Goal: Check status: Check status

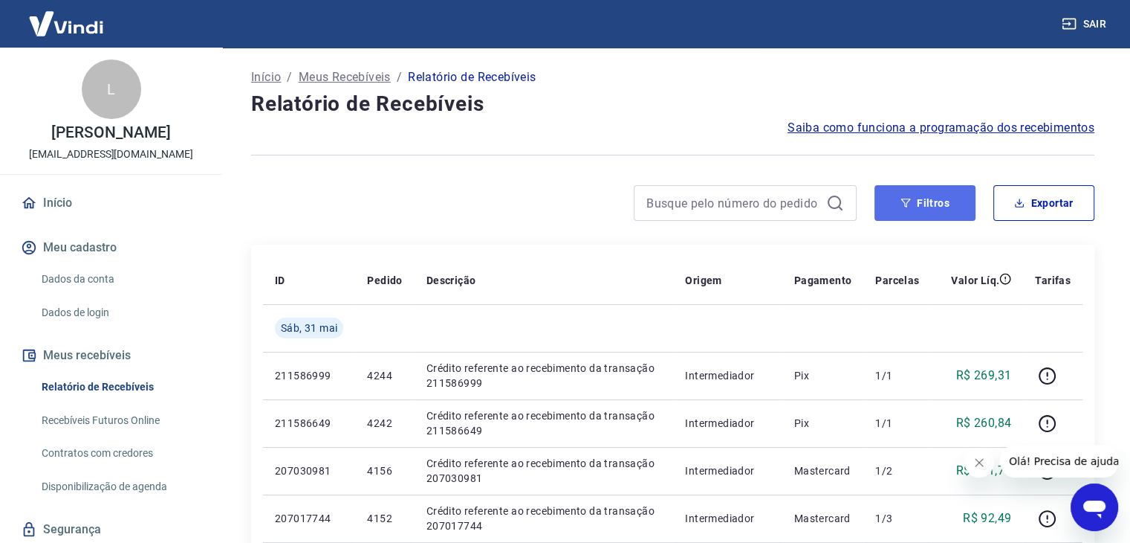
click at [946, 194] on button "Filtros" at bounding box center [925, 203] width 101 height 36
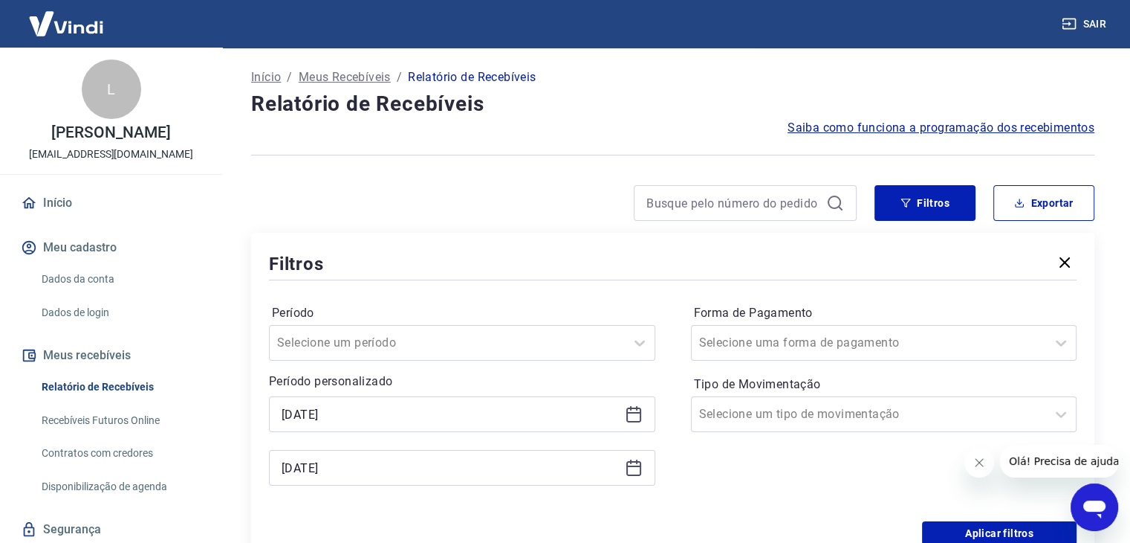
click at [625, 413] on icon at bounding box center [634, 414] width 18 height 18
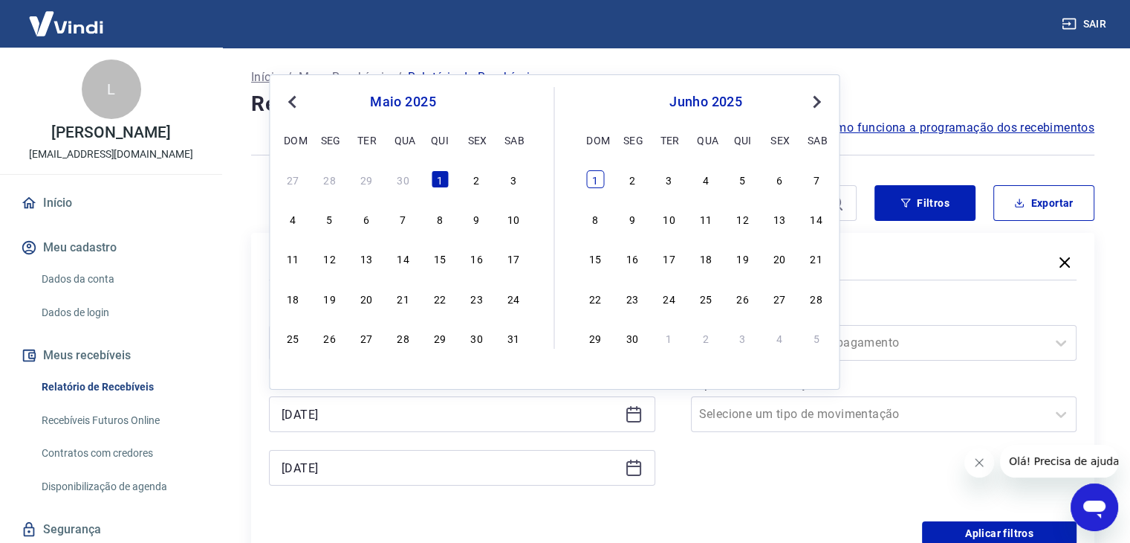
click at [598, 184] on div "1" at bounding box center [595, 179] width 18 height 18
type input "[DATE]"
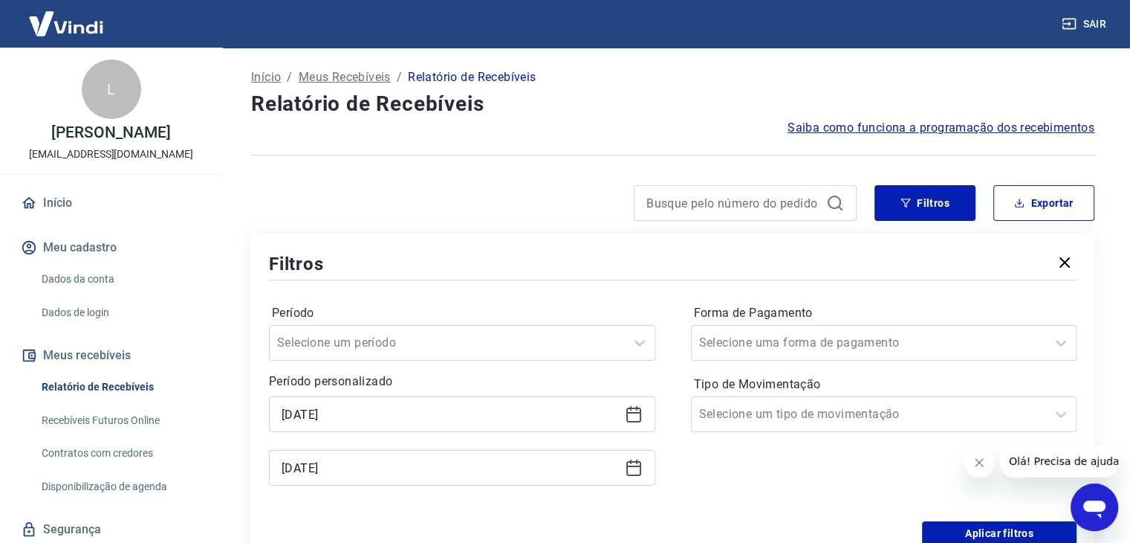
click at [624, 473] on div "[DATE]" at bounding box center [462, 468] width 386 height 36
click at [641, 476] on icon at bounding box center [634, 468] width 18 height 18
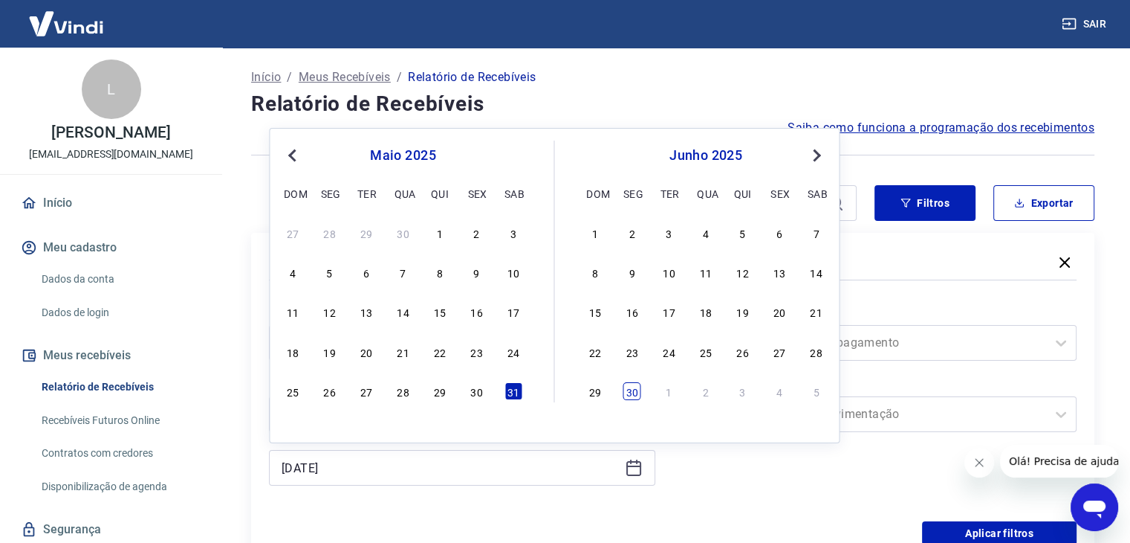
click at [638, 394] on div "30" at bounding box center [633, 391] width 18 height 18
type input "[DATE]"
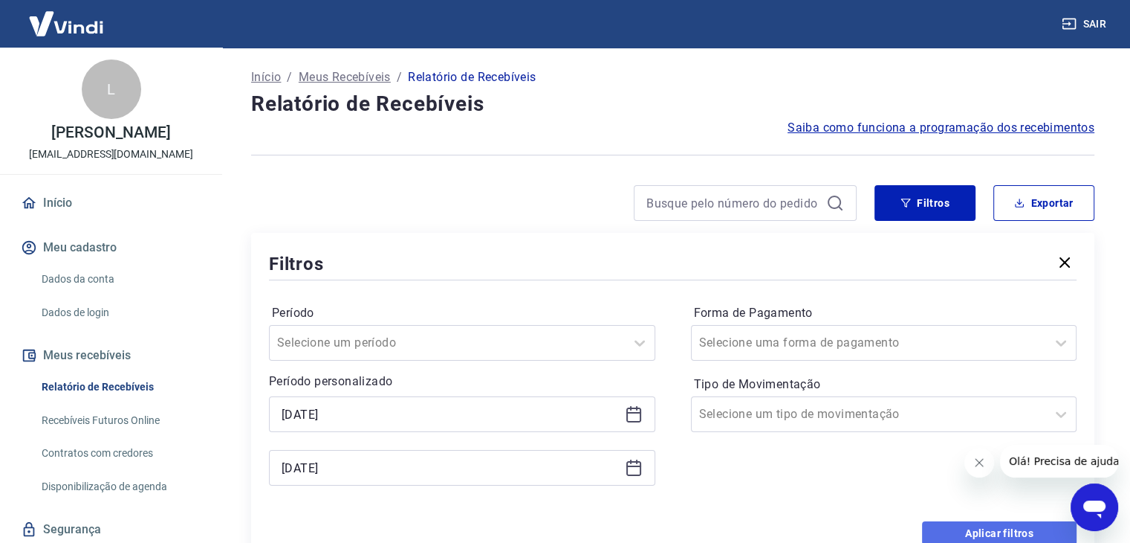
click at [963, 522] on button "Aplicar filtros" at bounding box center [999, 533] width 155 height 24
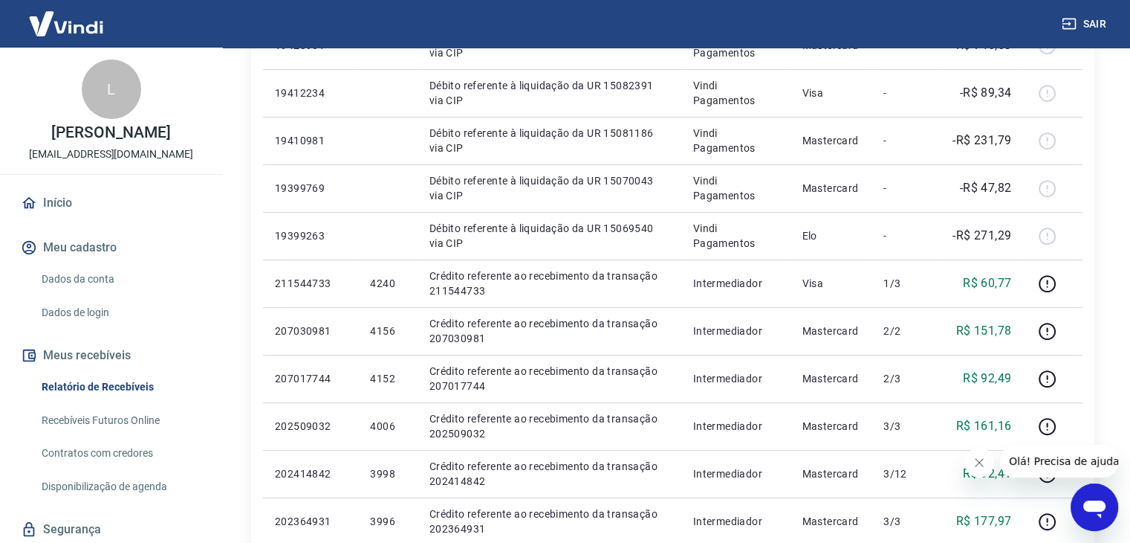
scroll to position [1040, 0]
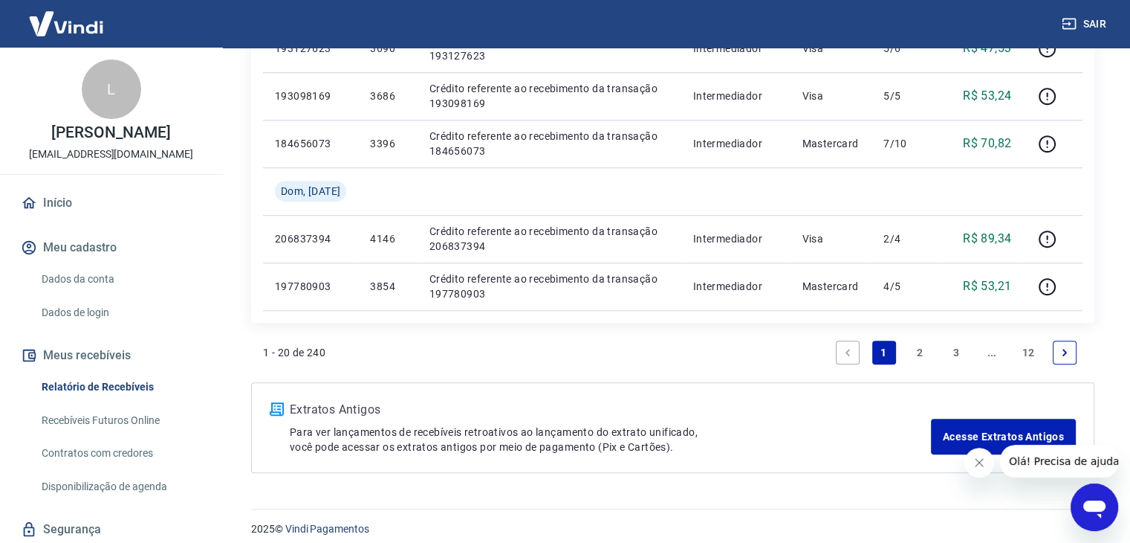
click at [925, 349] on link "2" at bounding box center [920, 352] width 24 height 24
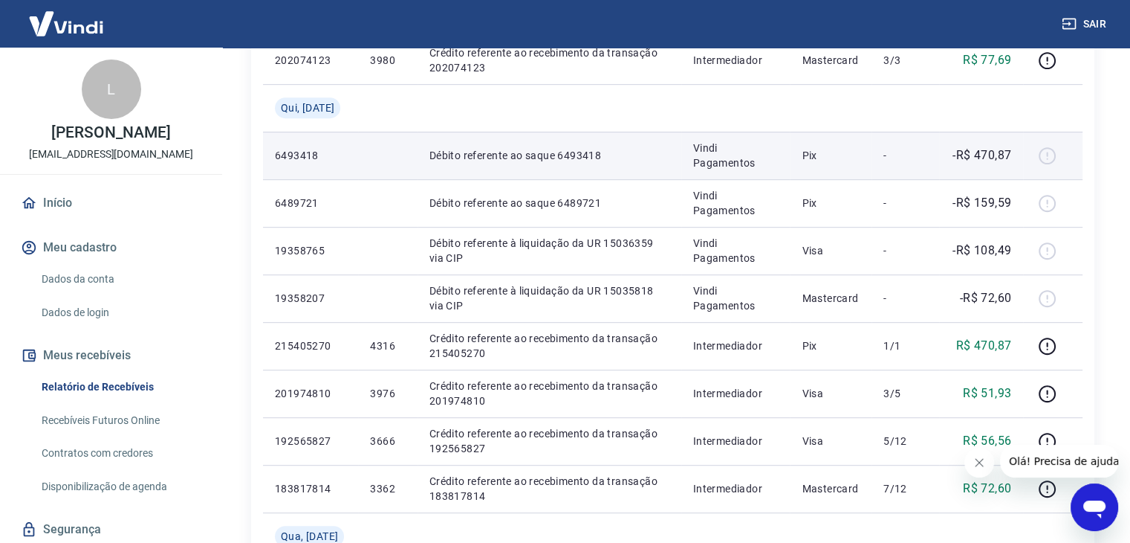
scroll to position [1194, 0]
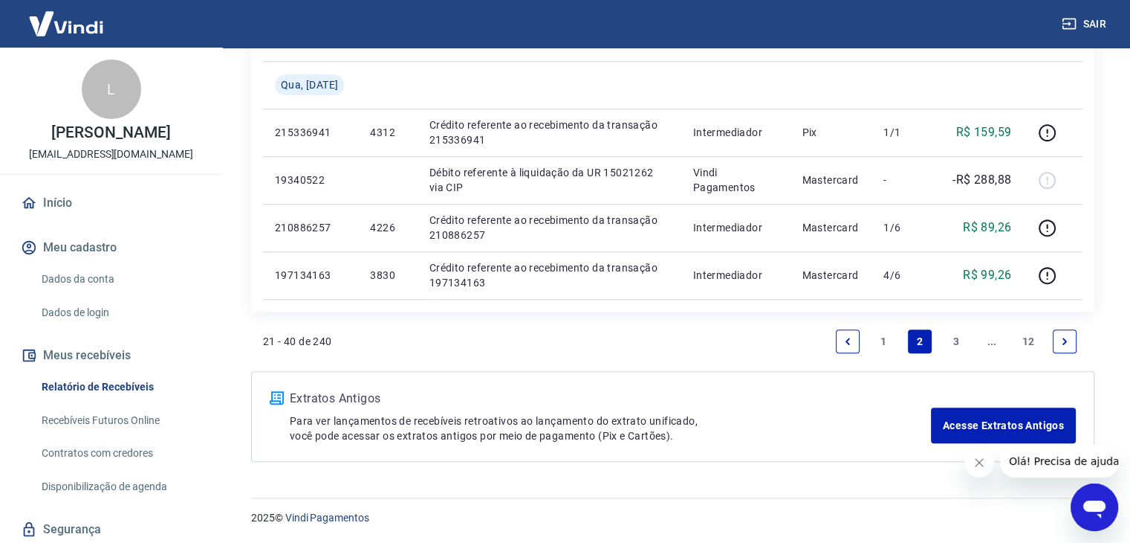
click at [948, 343] on link "3" at bounding box center [957, 341] width 24 height 24
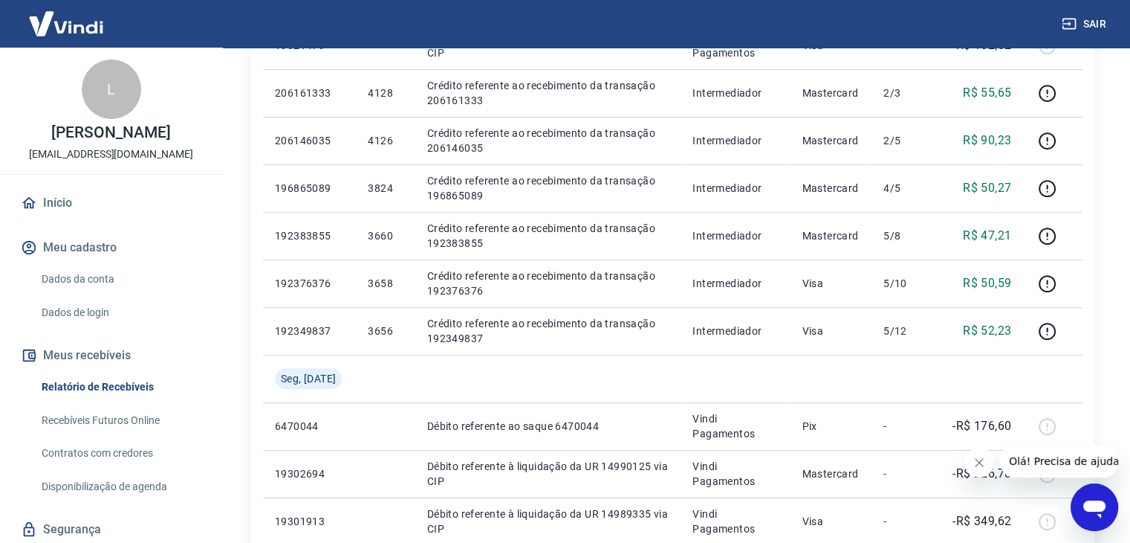
scroll to position [1099, 0]
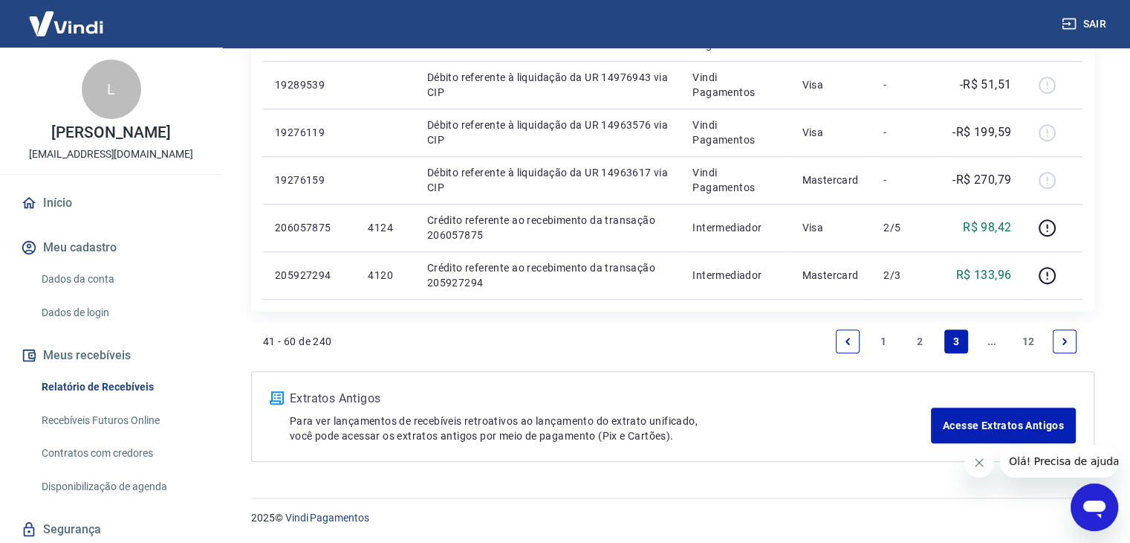
click at [915, 342] on link "2" at bounding box center [920, 341] width 24 height 24
